Goal: Task Accomplishment & Management: Manage account settings

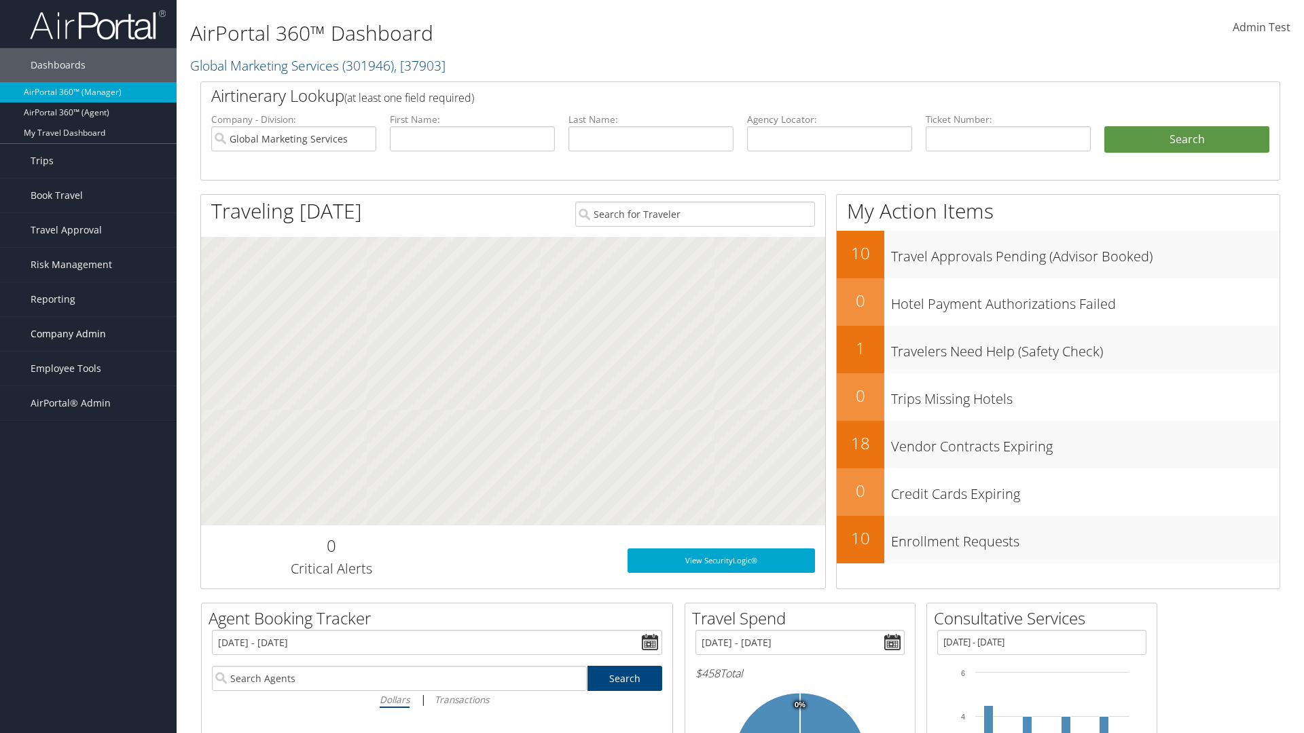
click at [88, 334] on span "Company Admin" at bounding box center [68, 334] width 75 height 34
click at [88, 595] on link "Technology Settings" at bounding box center [88, 605] width 177 height 20
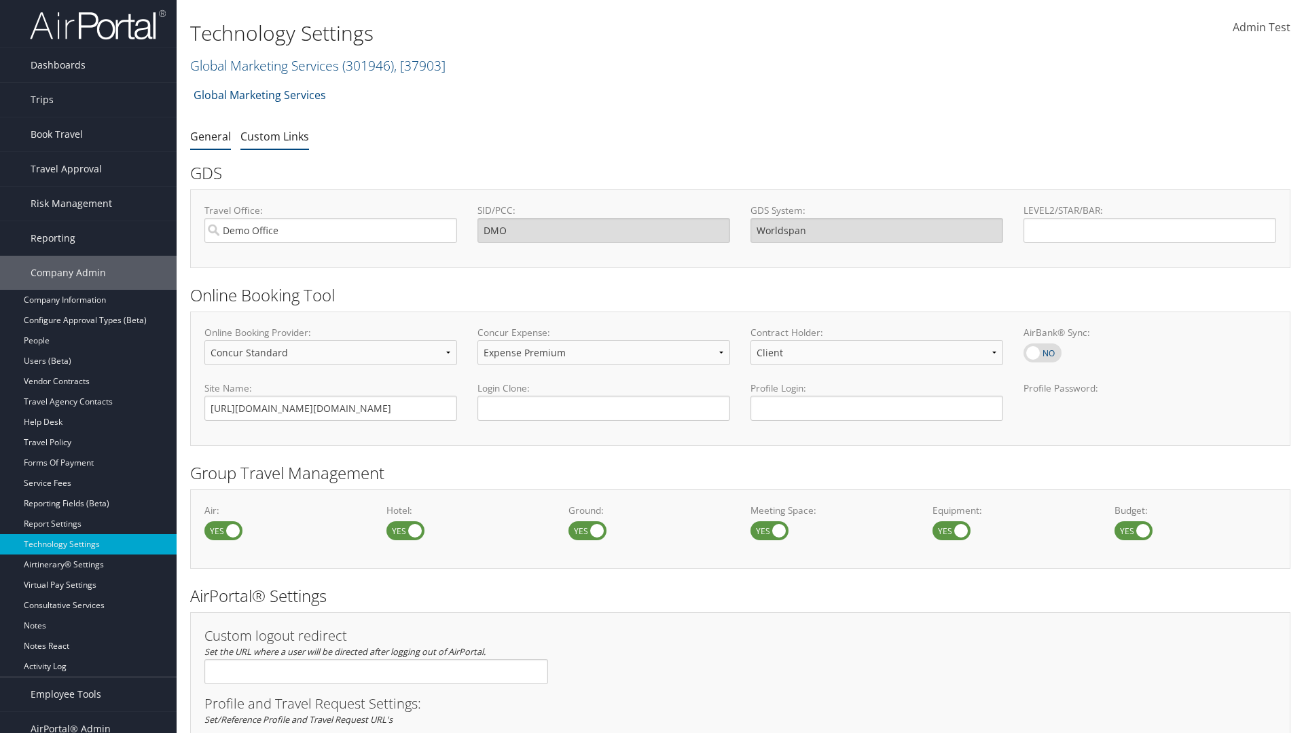
click at [274, 136] on link "Custom Links" at bounding box center [274, 136] width 69 height 15
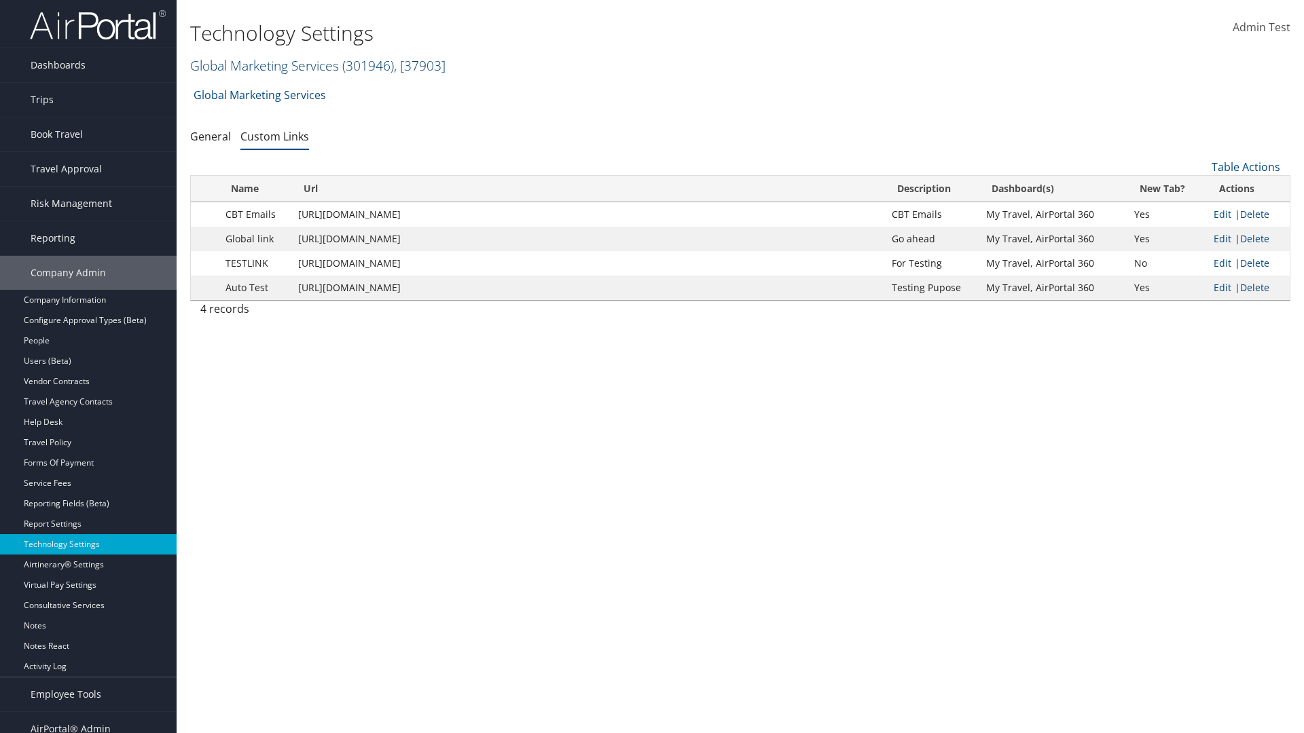
click at [263, 65] on link "Global Marketing Services ( 301946 ) , [ 37903 ]" at bounding box center [317, 65] width 255 height 18
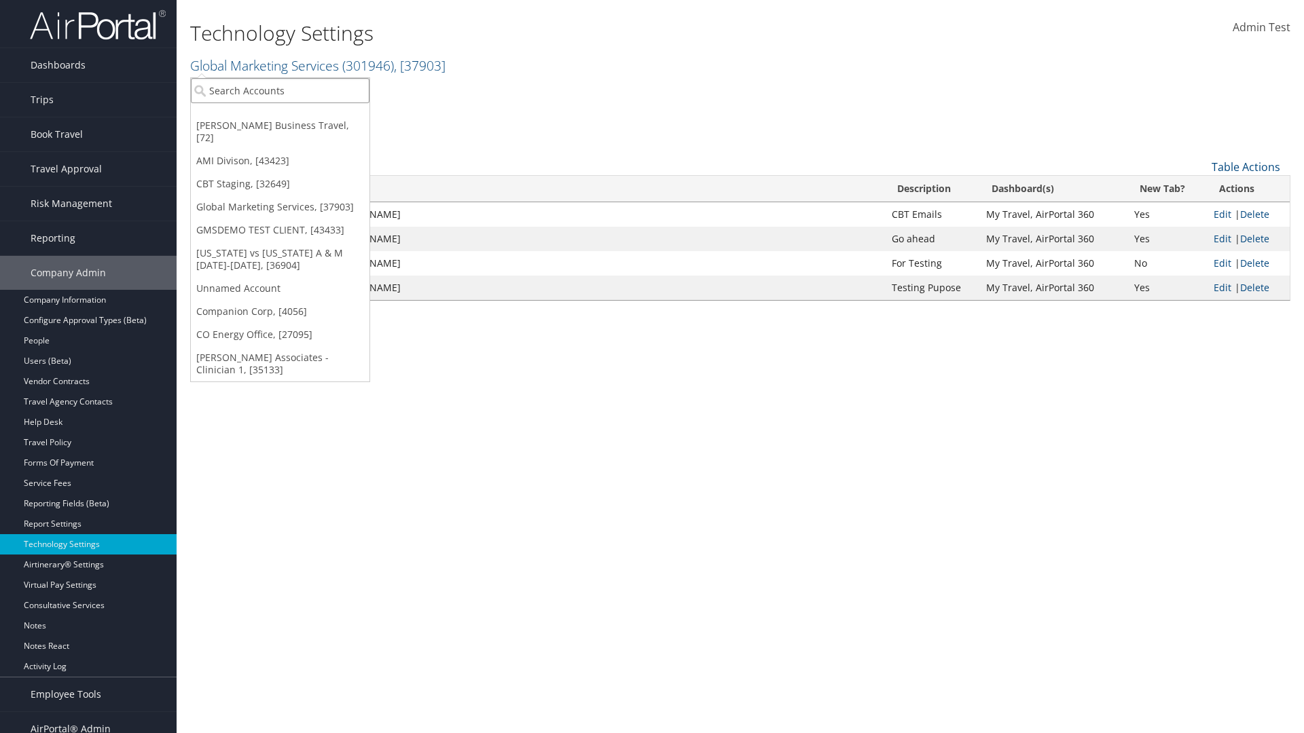
click at [280, 90] on input "search" at bounding box center [280, 90] width 179 height 25
type input "CBTSTG"
click at [280, 115] on div "CBT Staging (CBTSTG), [32649]" at bounding box center [280, 115] width 194 height 12
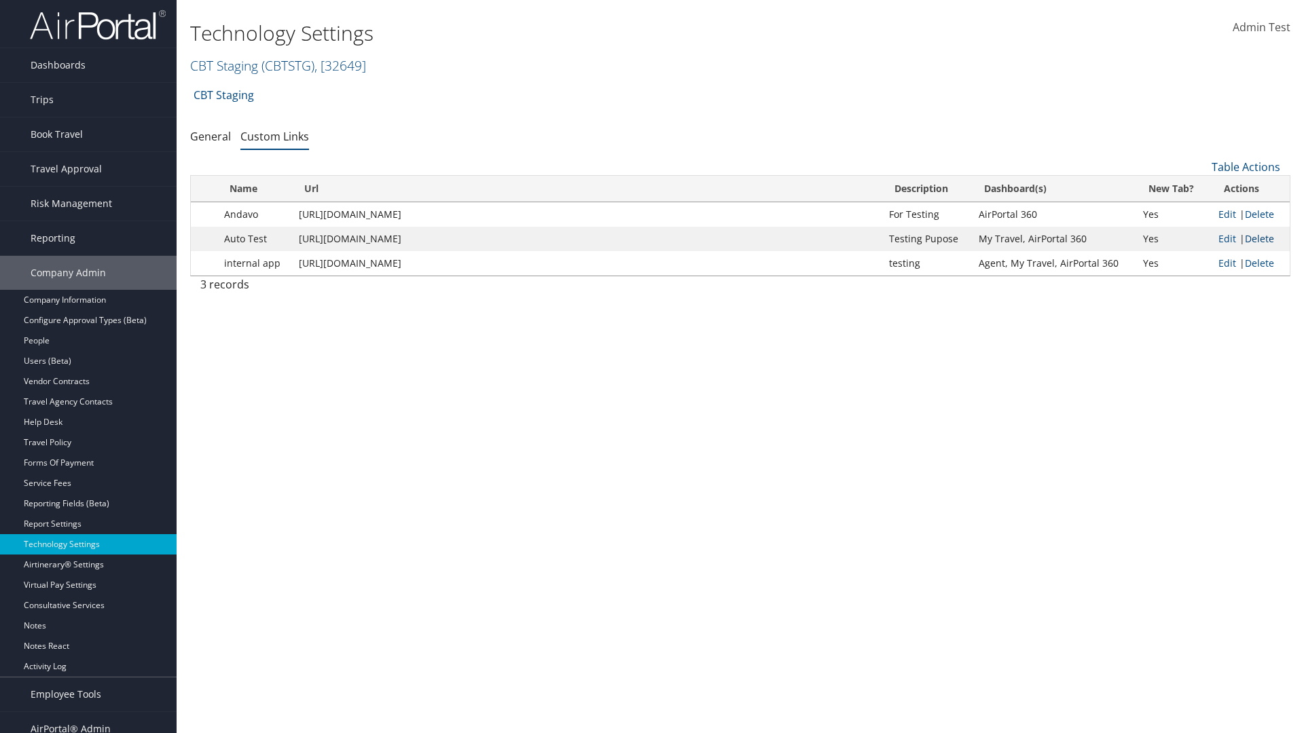
click at [1259, 238] on link "Delete" at bounding box center [1259, 238] width 29 height 13
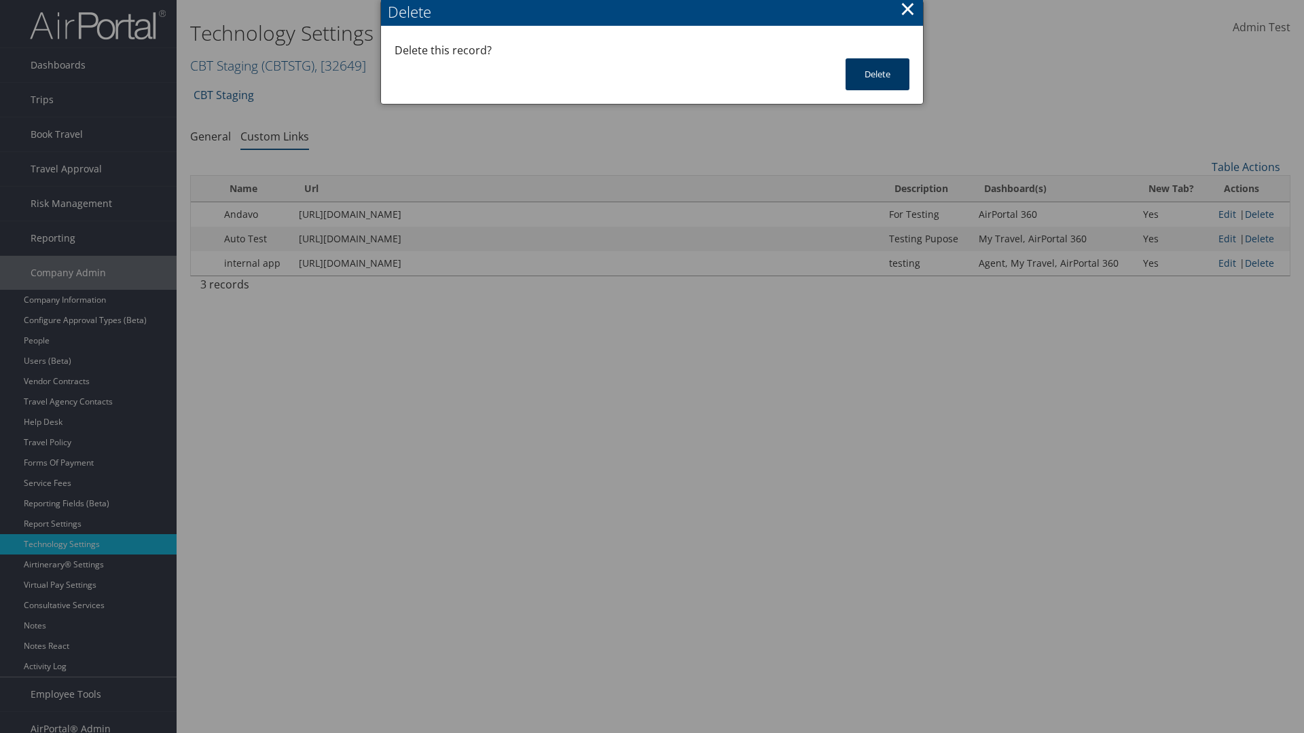
click at [877, 74] on button "Delete" at bounding box center [877, 74] width 64 height 32
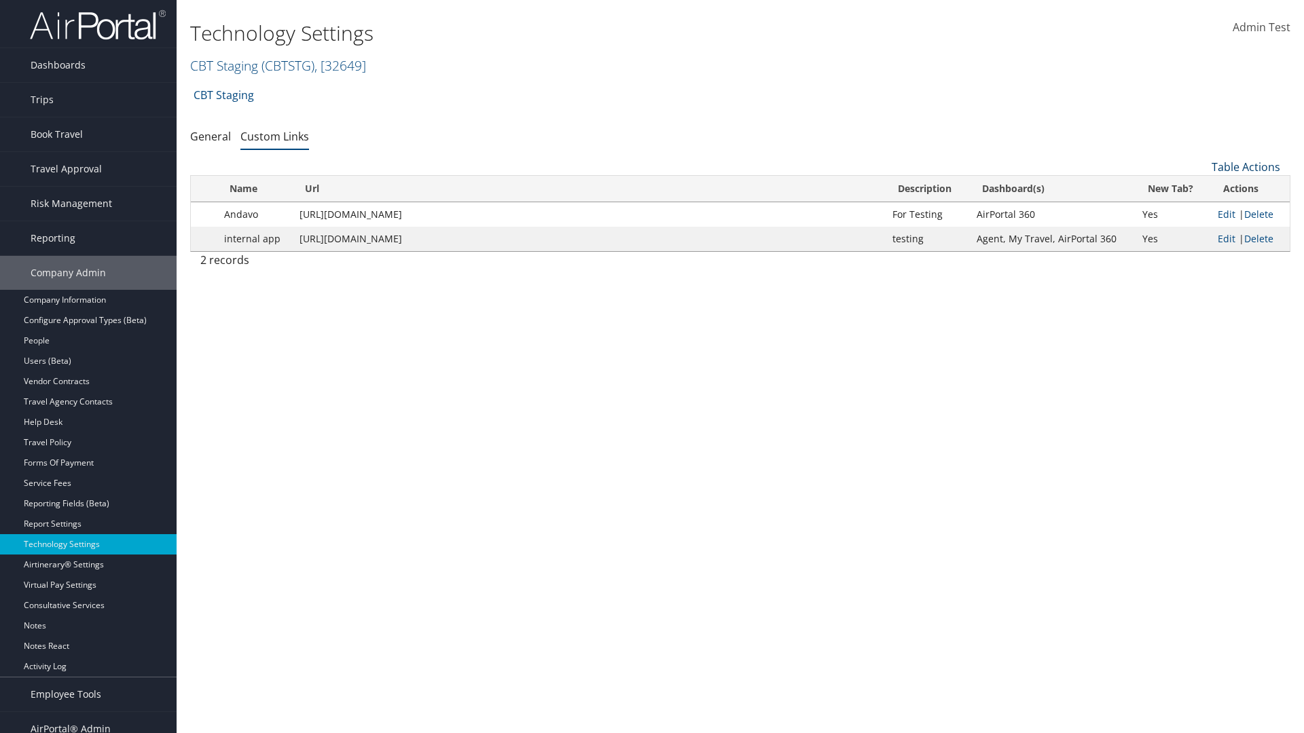
click at [1245, 167] on link "Table Actions" at bounding box center [1245, 167] width 69 height 15
click at [1200, 188] on link "New Record" at bounding box center [1200, 188] width 179 height 23
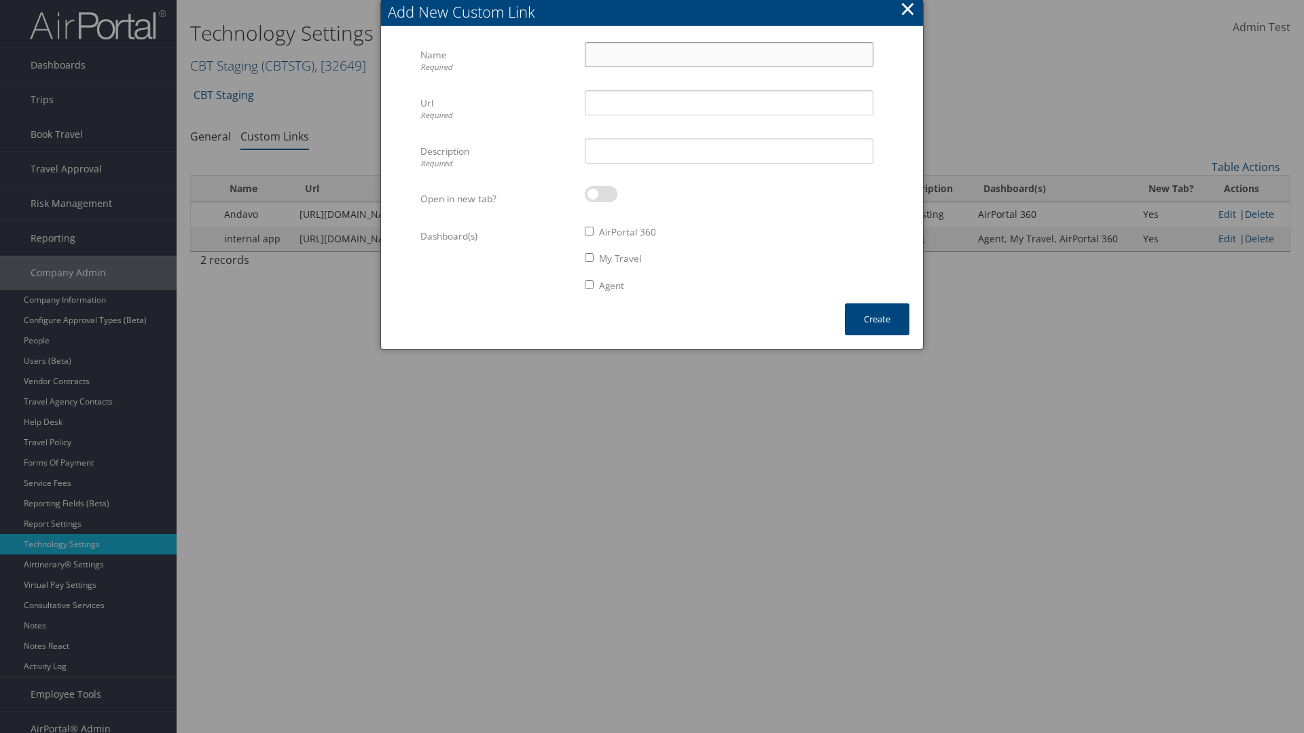
click at [729, 54] on input "Name Required" at bounding box center [729, 54] width 289 height 25
type input "Auto Test"
click at [729, 103] on input "Url Required" at bounding box center [729, 102] width 289 height 25
type input "[URL][DOMAIN_NAME]"
click at [729, 151] on input "Description Required" at bounding box center [729, 151] width 289 height 25
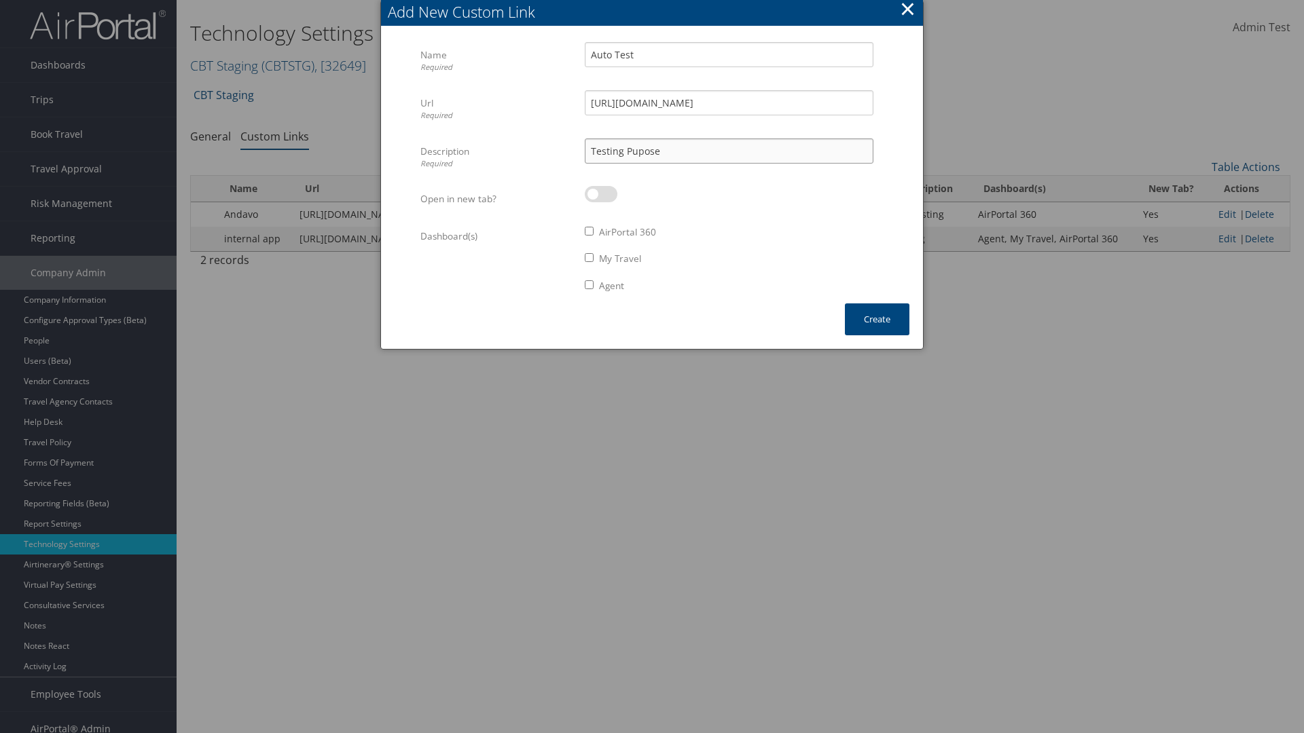
type input "Testing Pupose"
click at [601, 194] on label at bounding box center [601, 194] width 33 height 16
click at [600, 194] on input "checkbox" at bounding box center [595, 196] width 9 height 9
checkbox input "true"
click at [628, 232] on label "AirPortal 360" at bounding box center [627, 232] width 57 height 14
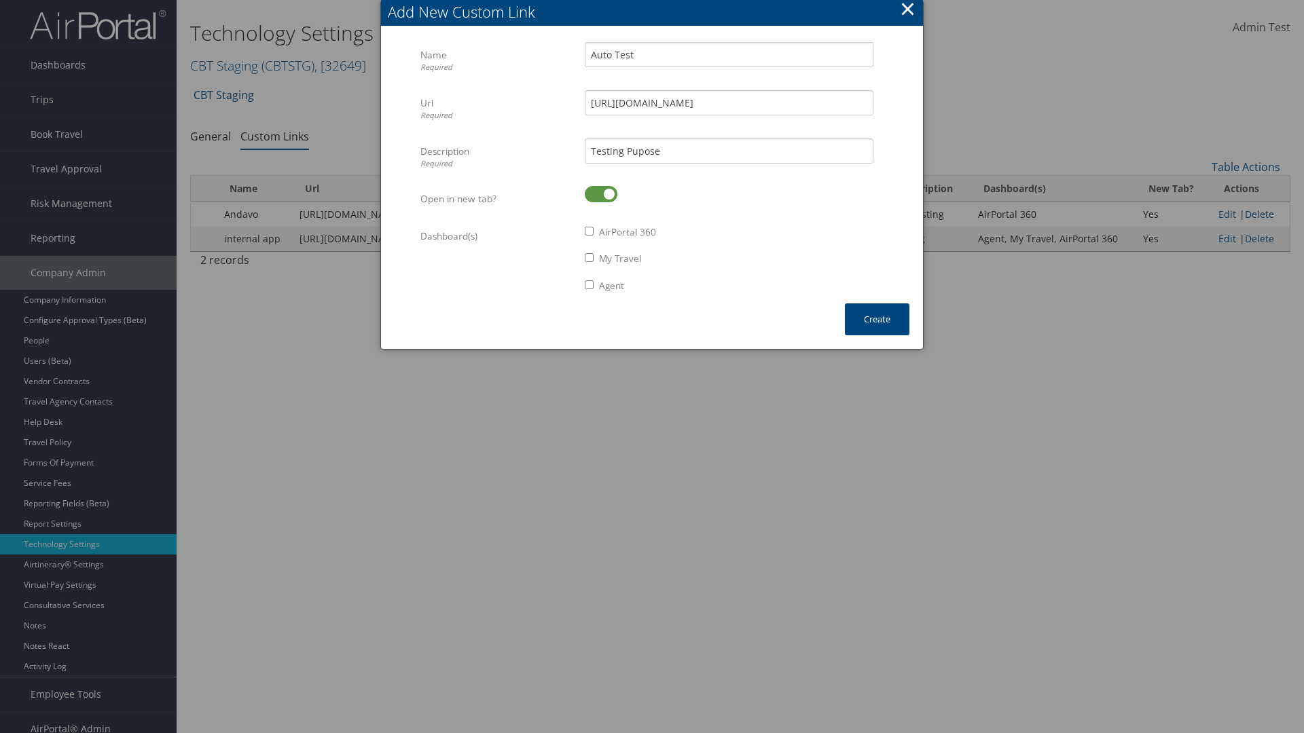
click at [593, 232] on input "AirPortal 360" at bounding box center [589, 231] width 9 height 9
checkbox input "true"
click at [621, 259] on label "My Travel" at bounding box center [620, 259] width 42 height 14
click at [593, 259] on input "My Travel" at bounding box center [589, 257] width 9 height 9
checkbox input "true"
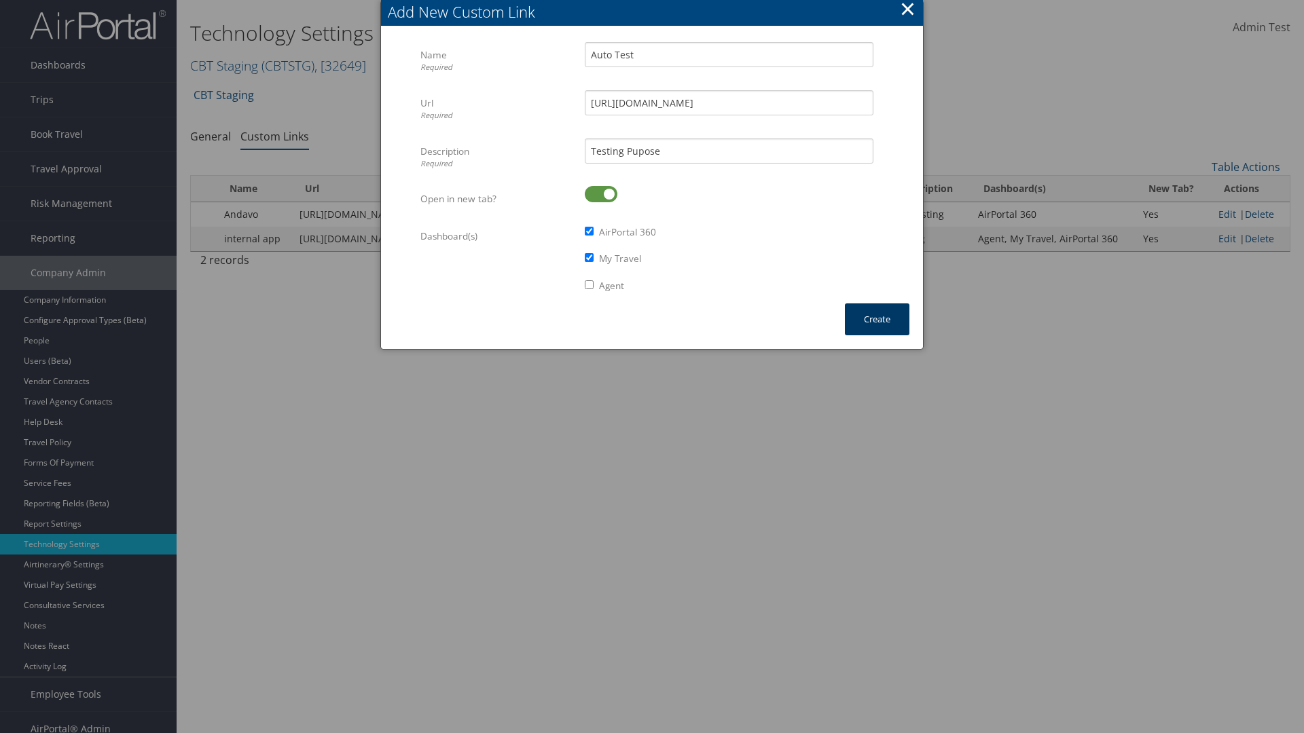
click at [877, 319] on button "Create" at bounding box center [877, 320] width 65 height 32
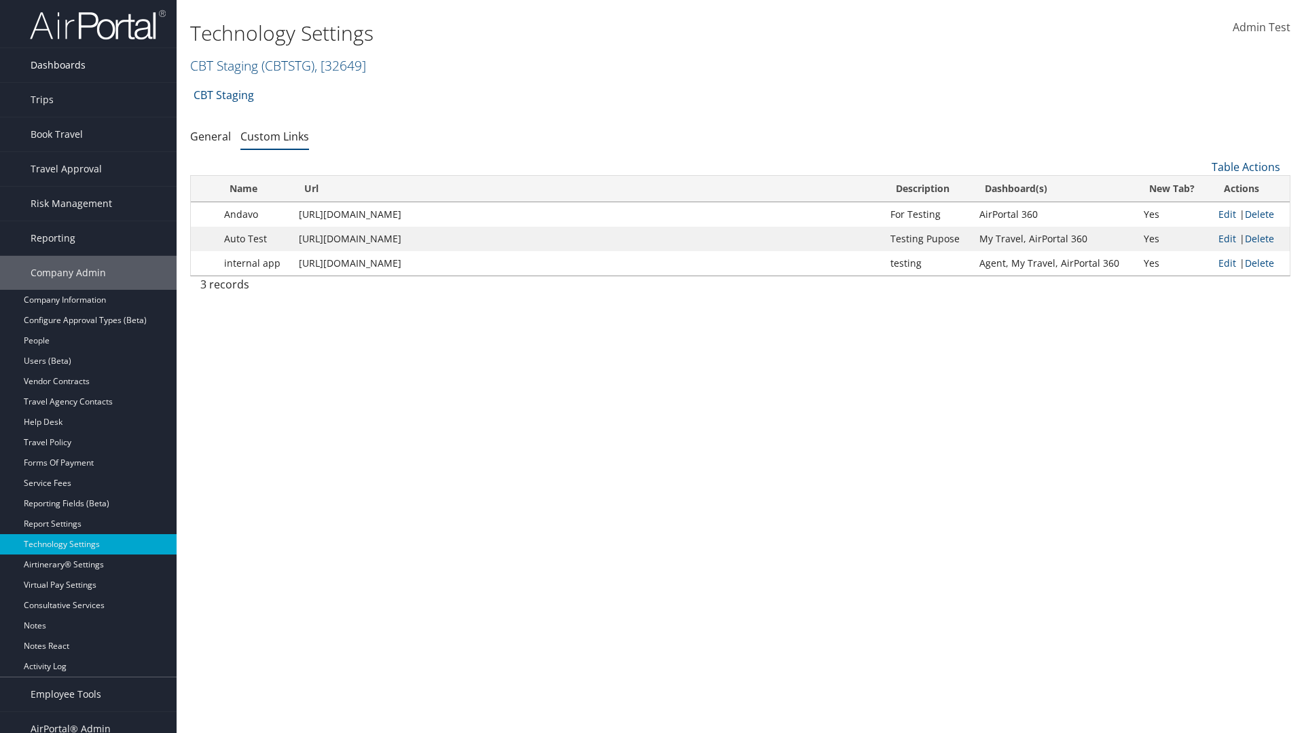
click at [88, 65] on link "Dashboards" at bounding box center [88, 65] width 177 height 34
click at [88, 85] on link "AirPortal 360™ (Manager)" at bounding box center [88, 92] width 177 height 20
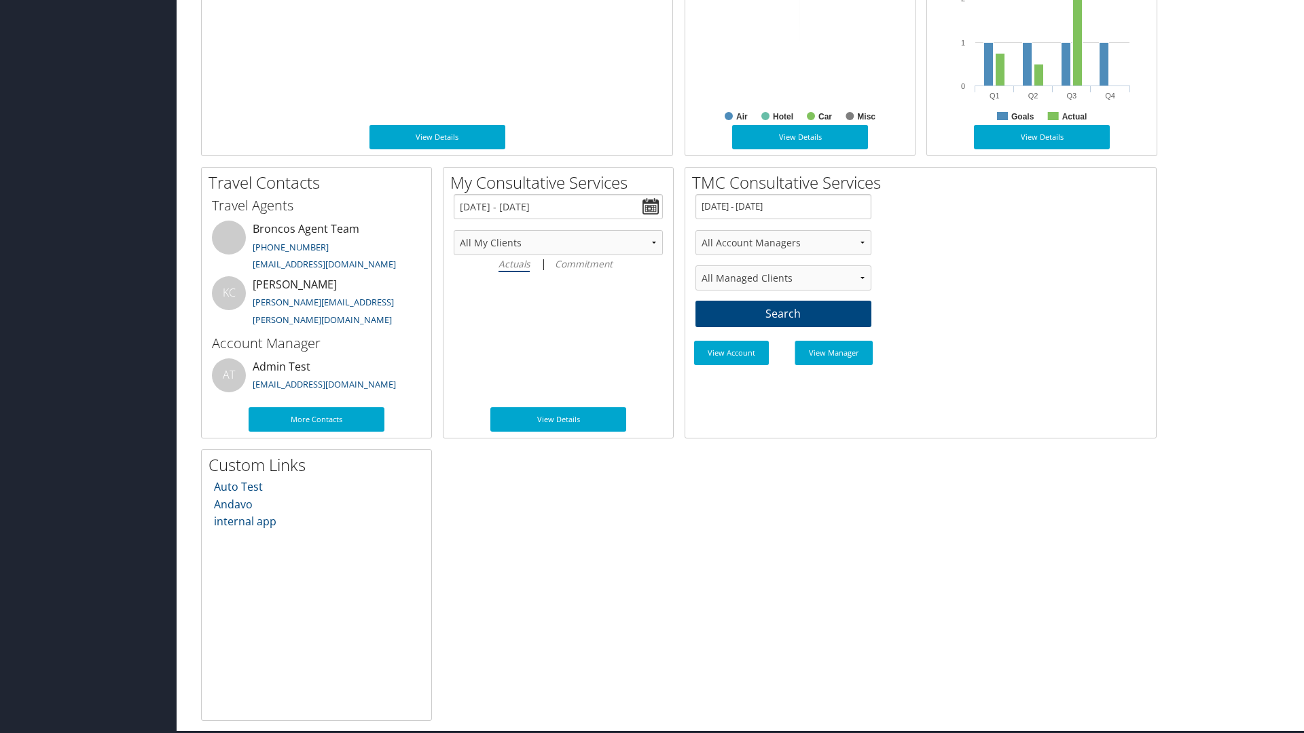
scroll to position [718, 0]
click at [238, 486] on link "Auto Test" at bounding box center [238, 486] width 49 height 15
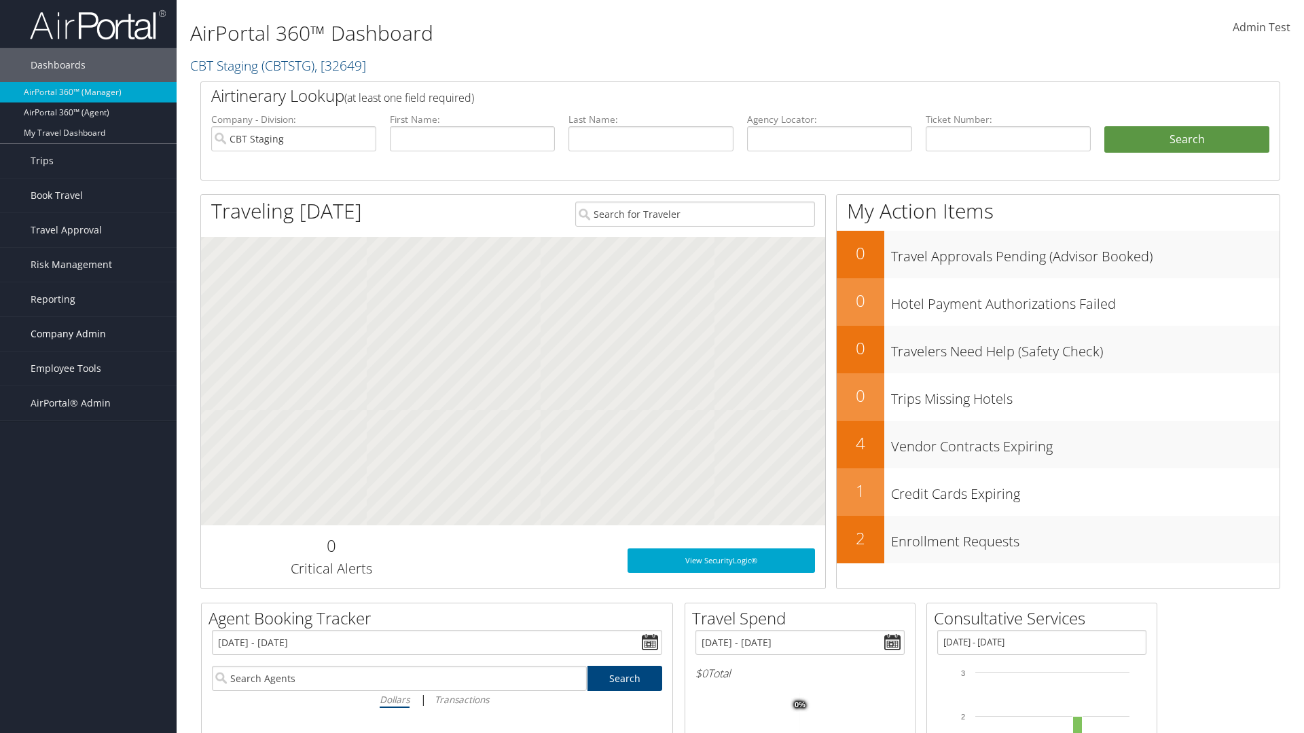
click at [88, 334] on span "Company Admin" at bounding box center [68, 334] width 75 height 34
click at [0, 0] on link "Technology Settings" at bounding box center [0, 0] width 0 height 0
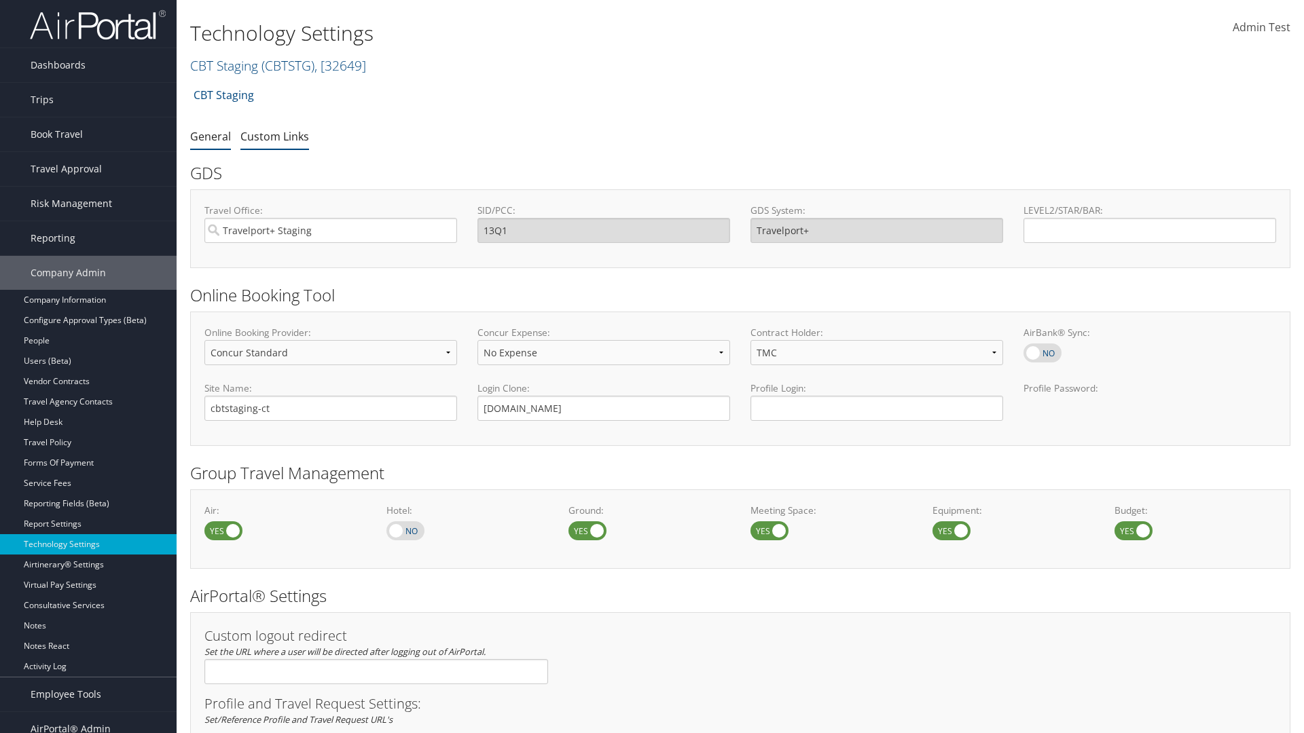
click at [274, 136] on link "Custom Links" at bounding box center [274, 136] width 69 height 15
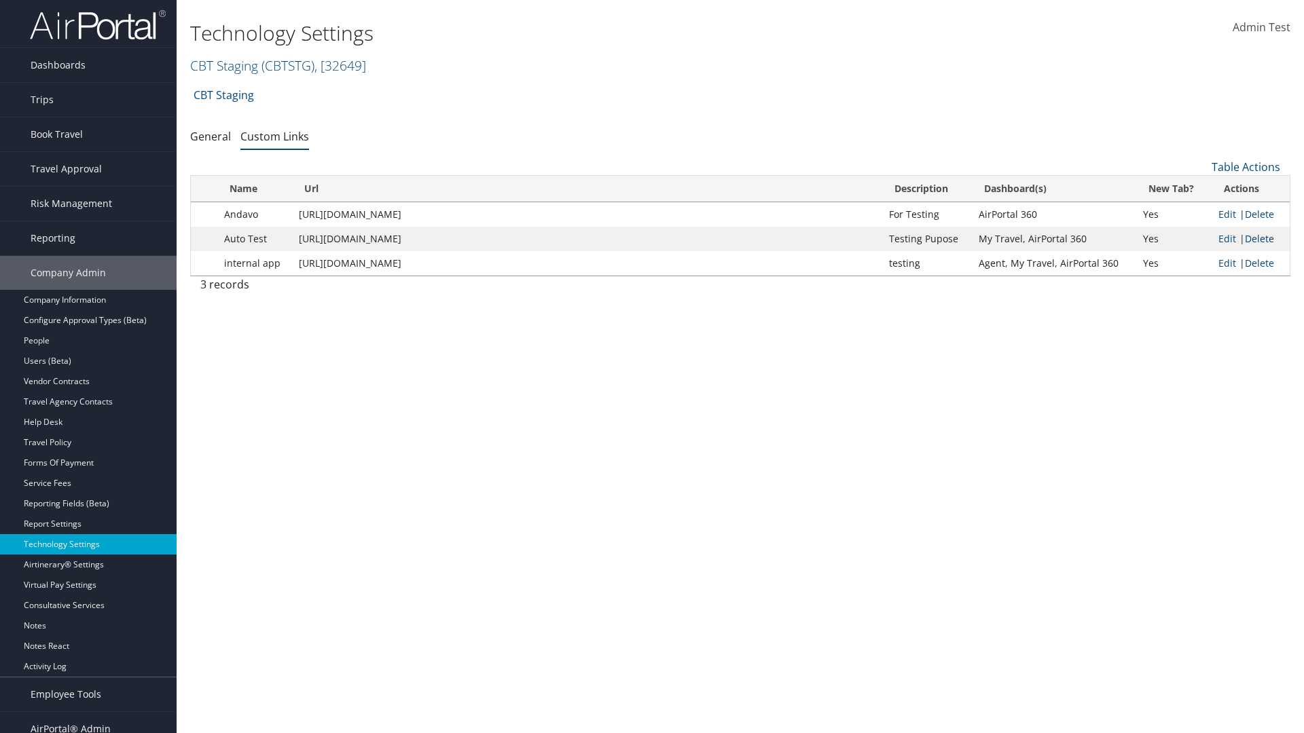
click at [1259, 238] on link "Delete" at bounding box center [1259, 238] width 29 height 13
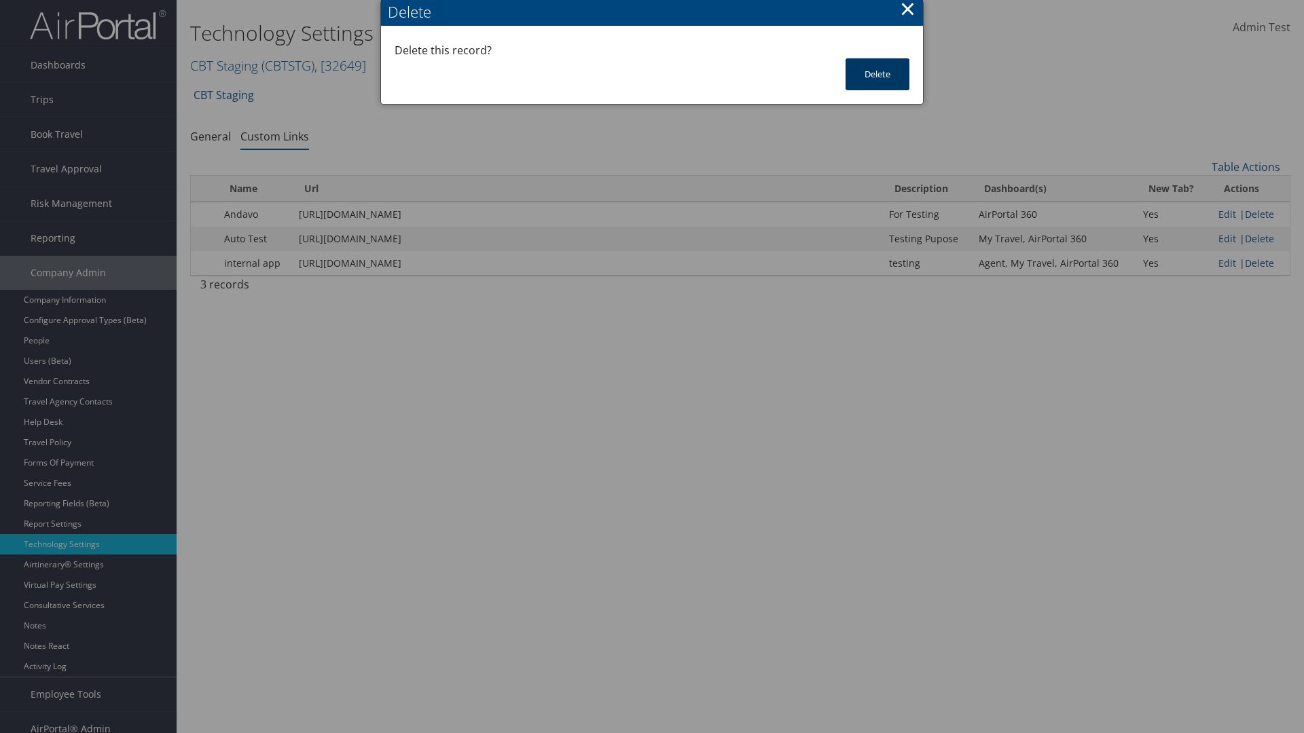
click at [877, 74] on button "Delete" at bounding box center [877, 74] width 64 height 32
